Goal: Task Accomplishment & Management: Use online tool/utility

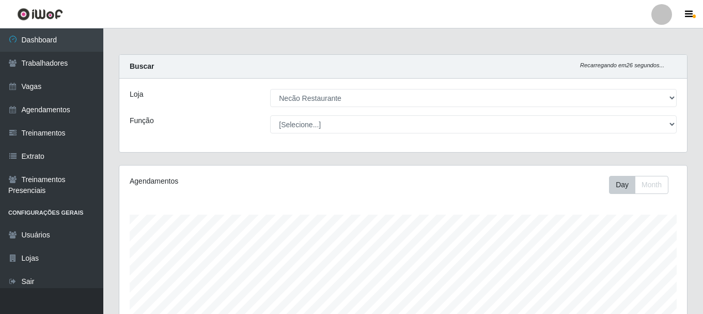
select select "334"
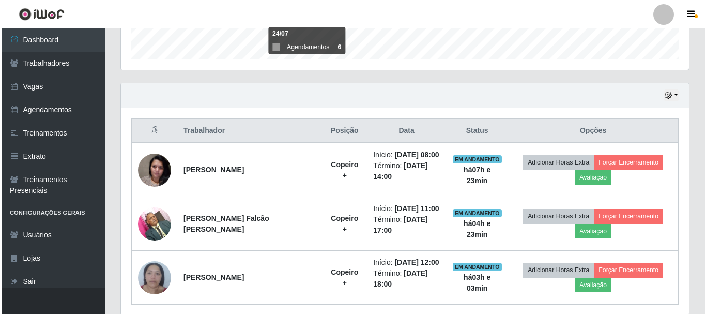
scroll to position [350, 0]
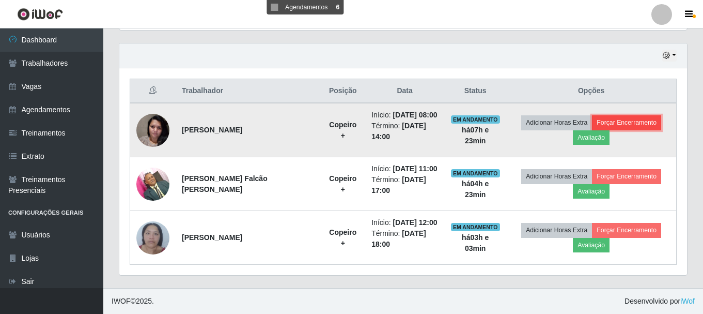
click at [619, 126] on button "Forçar Encerramento" at bounding box center [626, 122] width 69 height 14
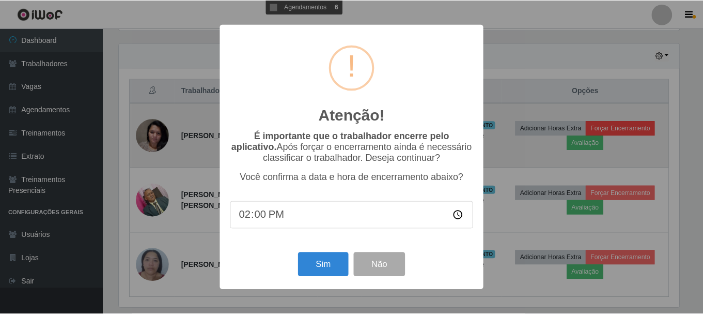
scroll to position [214, 563]
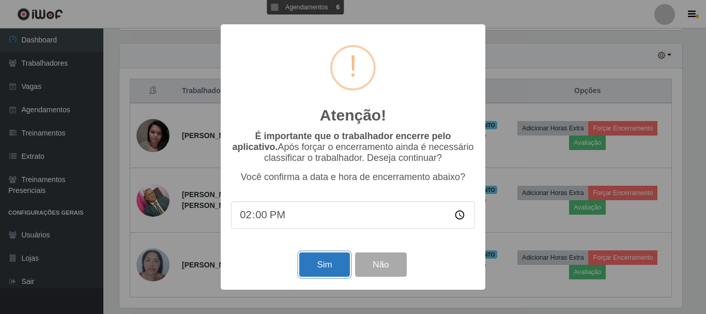
click at [307, 266] on button "Sim" at bounding box center [324, 264] width 50 height 24
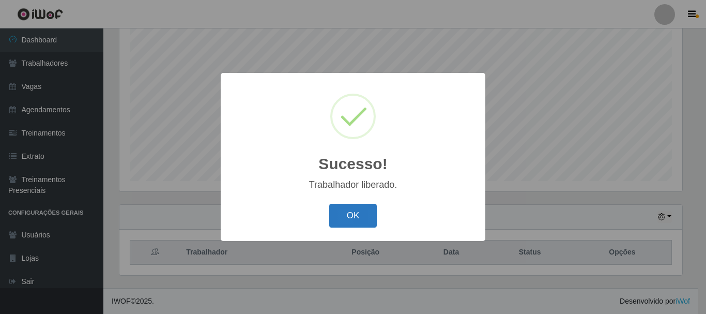
click at [362, 219] on button "OK" at bounding box center [353, 216] width 48 height 24
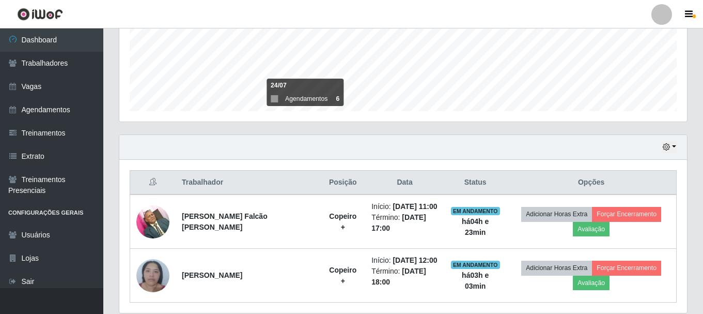
scroll to position [296, 0]
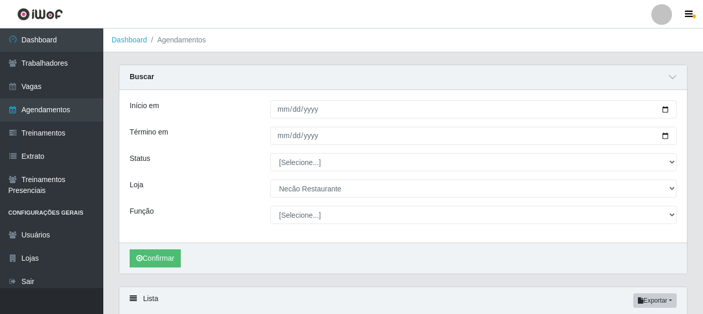
select select "334"
